Goal: Transaction & Acquisition: Purchase product/service

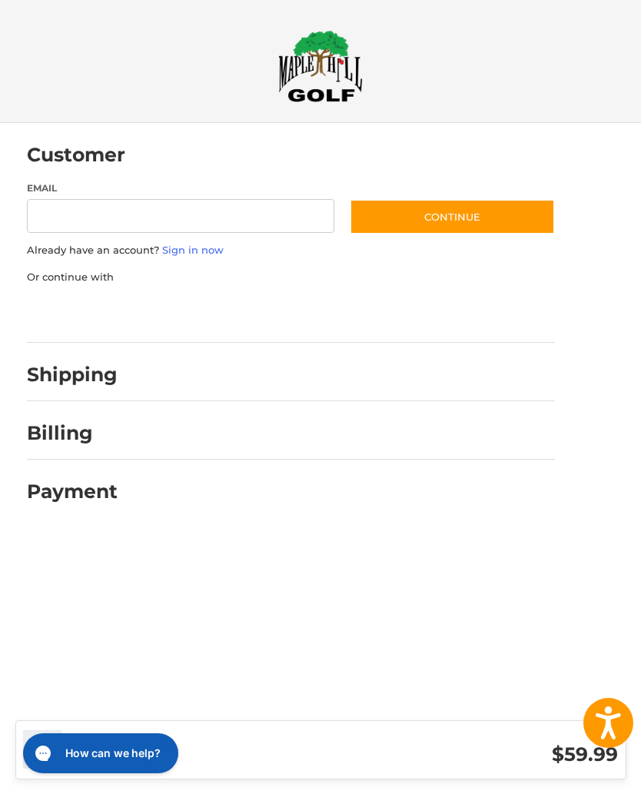
click at [87, 211] on input "Email" at bounding box center [181, 216] width 308 height 35
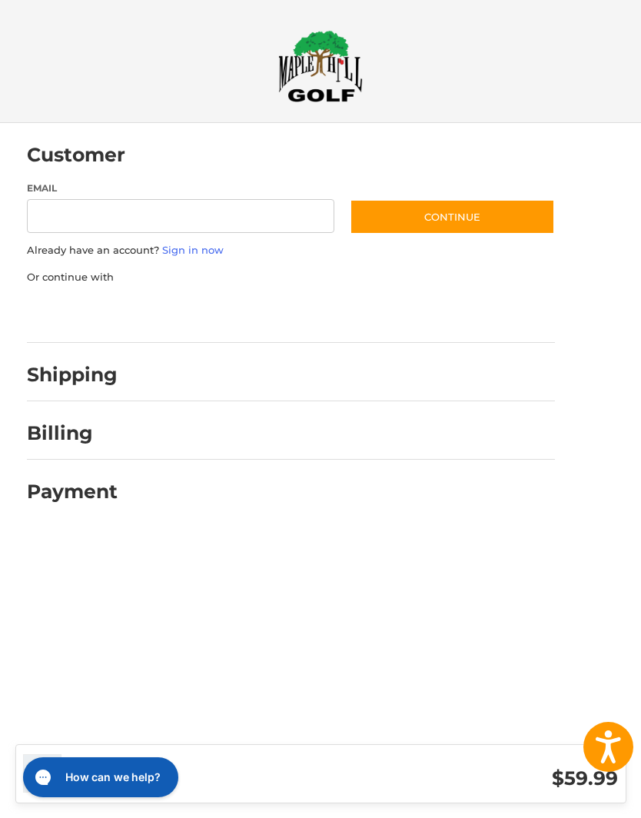
type input "**********"
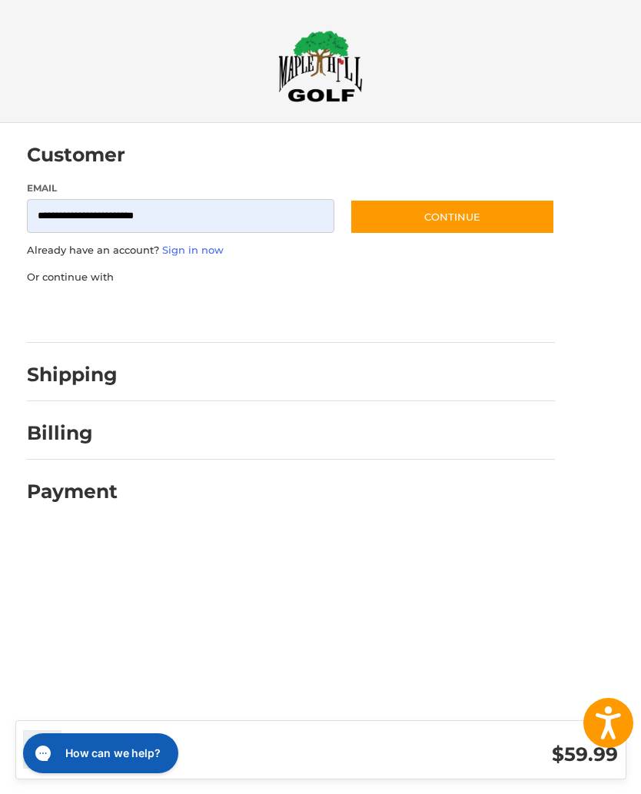
click at [447, 215] on button "Continue" at bounding box center [452, 216] width 205 height 35
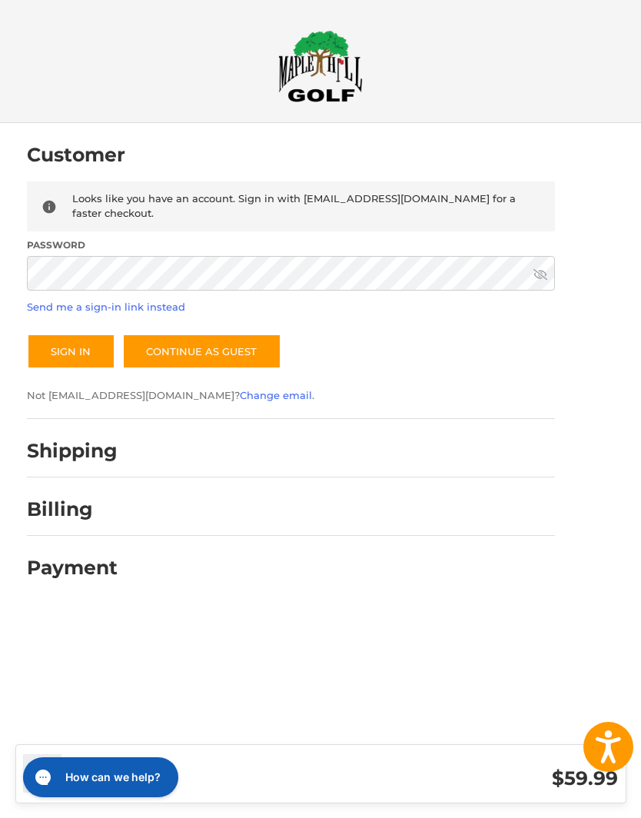
click at [71, 350] on button "Sign In" at bounding box center [71, 351] width 88 height 35
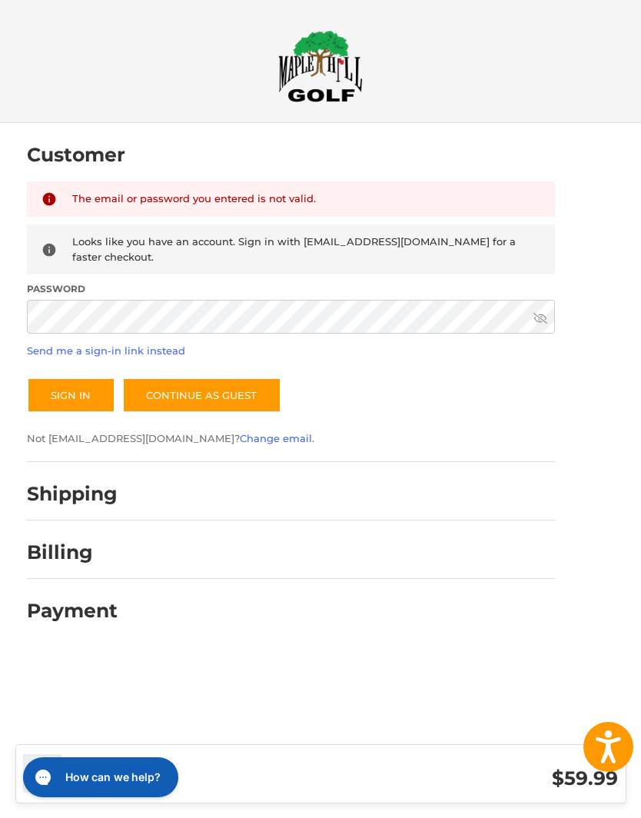
click at [75, 388] on button "Sign In" at bounding box center [71, 395] width 88 height 35
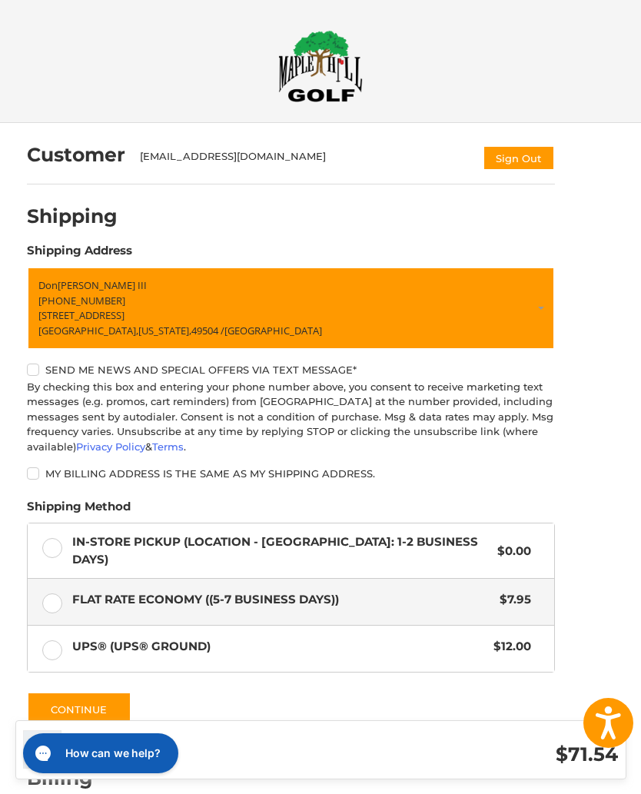
click at [54, 548] on label "In-Store Pickup (Location - [GEOGRAPHIC_DATA]: 1-2 BUSINESS DAYS) $0.00" at bounding box center [291, 551] width 527 height 55
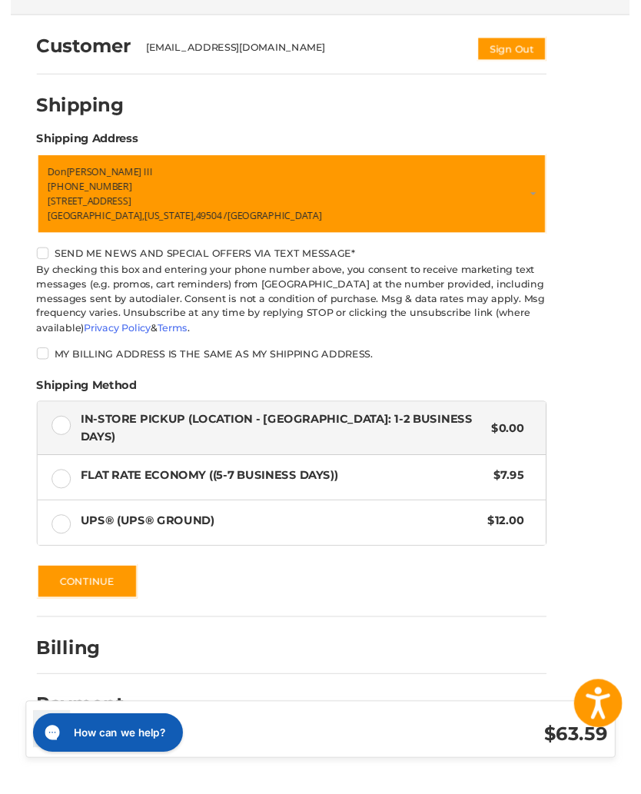
scroll to position [117, 0]
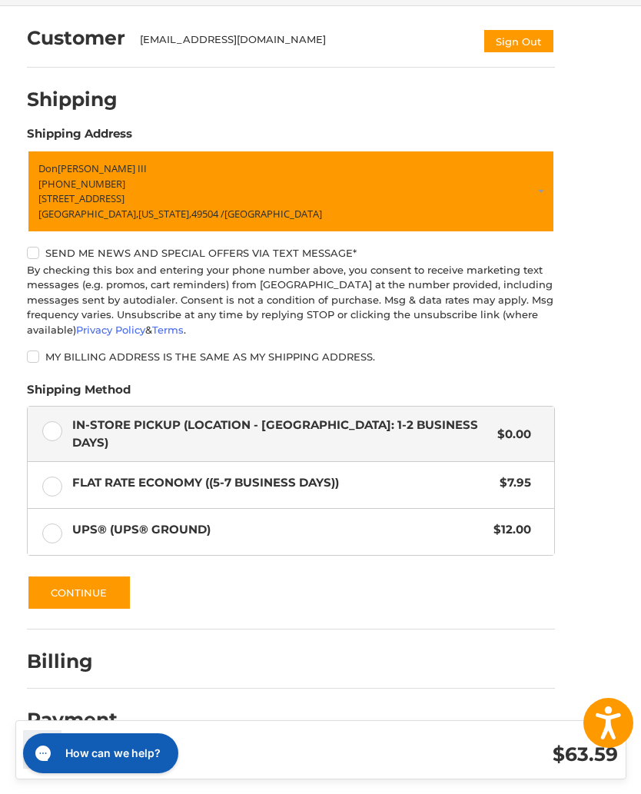
click at [93, 585] on button "Continue" at bounding box center [79, 592] width 105 height 35
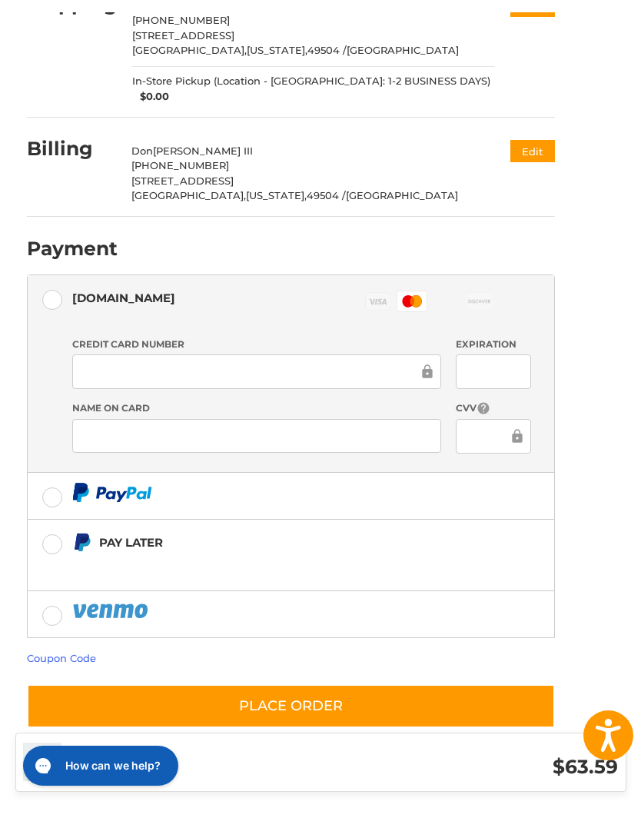
scroll to position [201, 0]
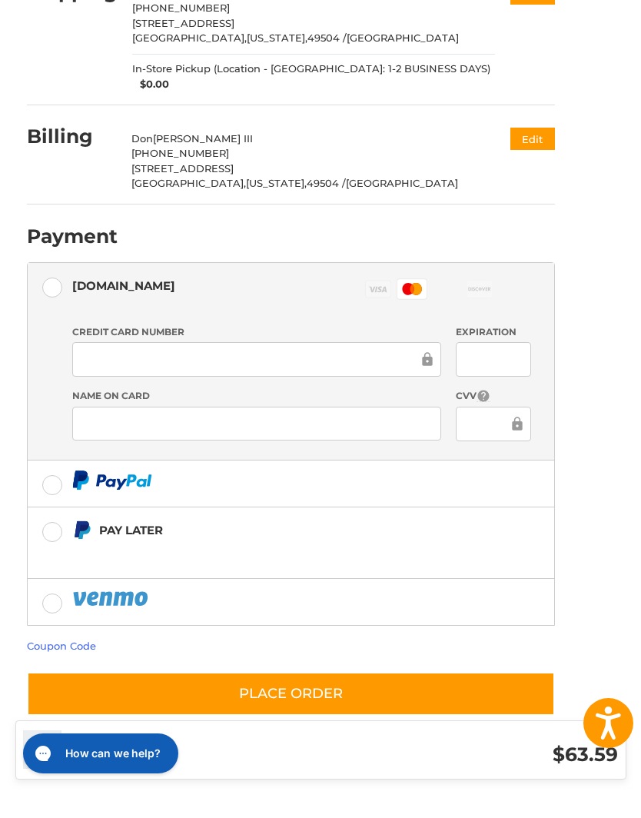
click at [489, 366] on div at bounding box center [493, 383] width 75 height 35
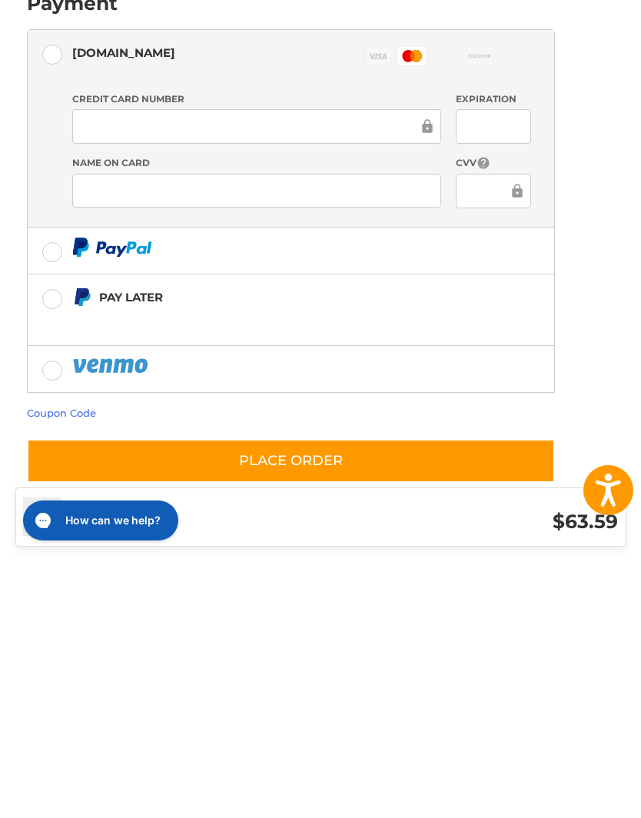
click at [315, 696] on button "Place Order" at bounding box center [291, 718] width 528 height 44
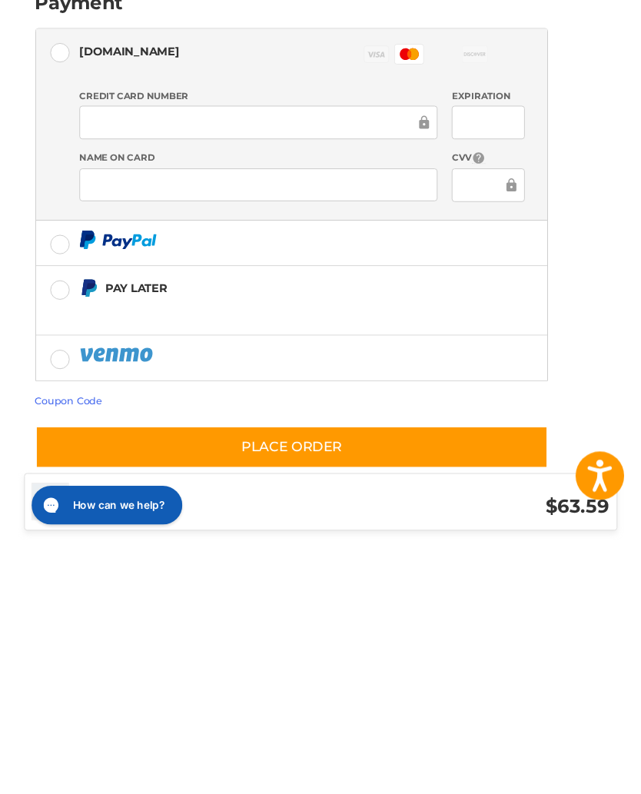
scroll to position [225, 0]
